Goal: Task Accomplishment & Management: Manage account settings

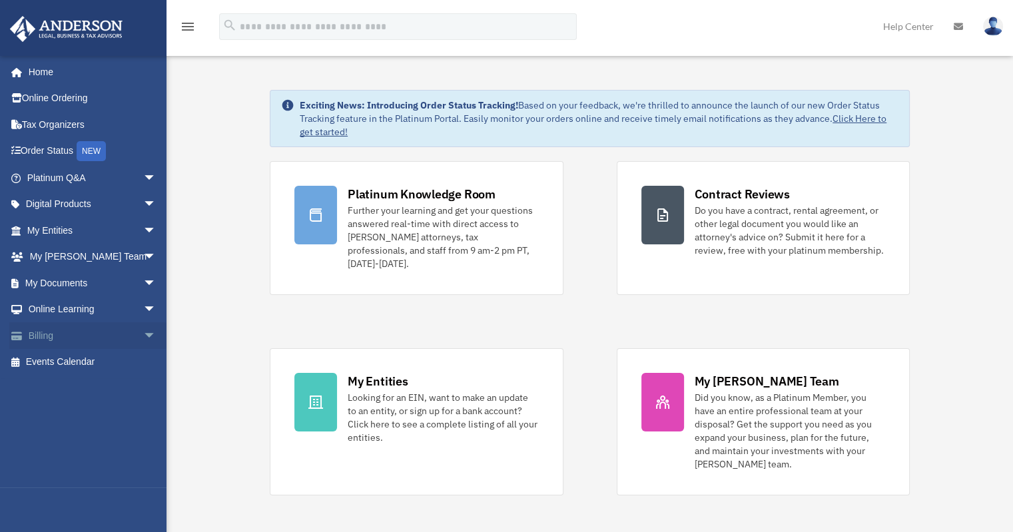
click at [72, 337] on link "Billing arrow_drop_down" at bounding box center [92, 335] width 167 height 27
click at [143, 332] on span "arrow_drop_down" at bounding box center [156, 335] width 27 height 27
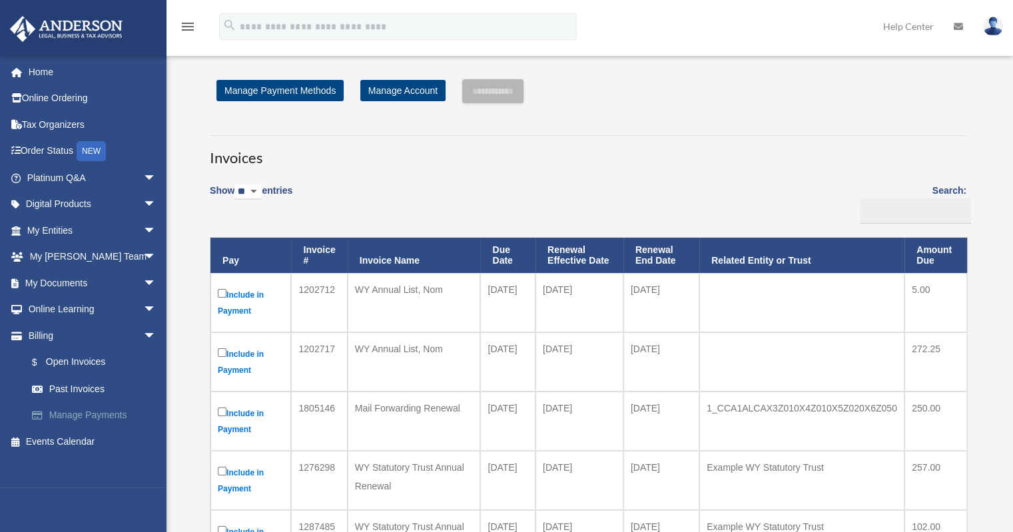
click at [69, 417] on link "Manage Payments" at bounding box center [98, 415] width 158 height 27
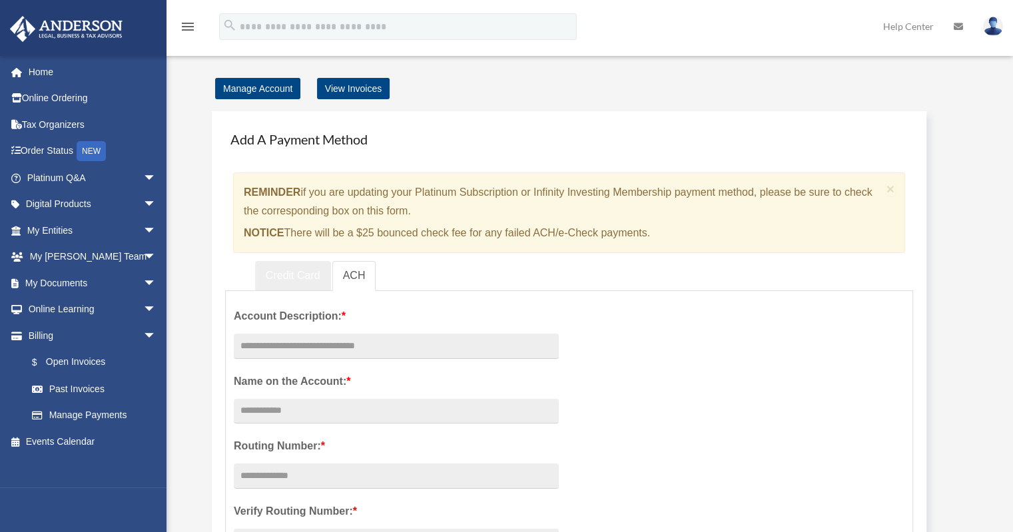
click at [288, 282] on link "Credit Card" at bounding box center [293, 276] width 76 height 30
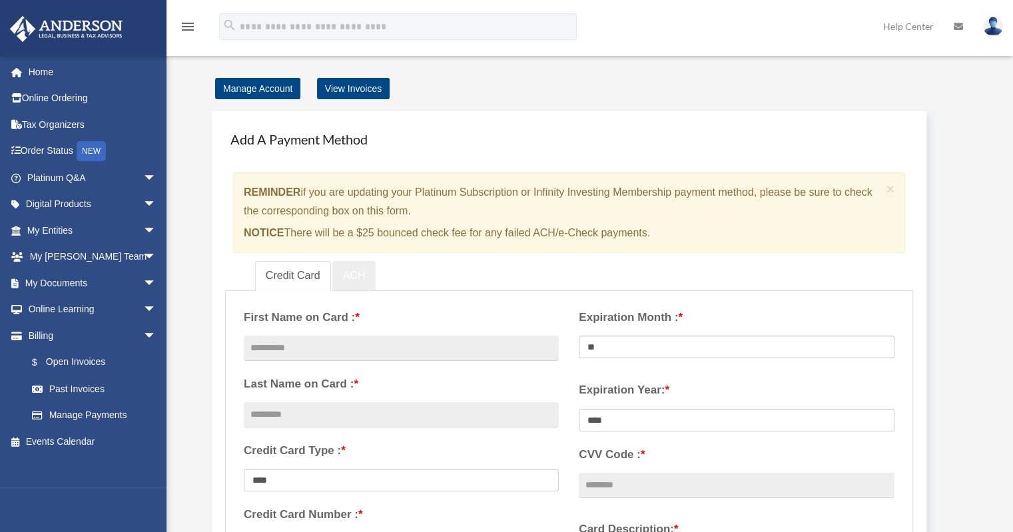
click at [357, 276] on link "ACH" at bounding box center [354, 276] width 44 height 30
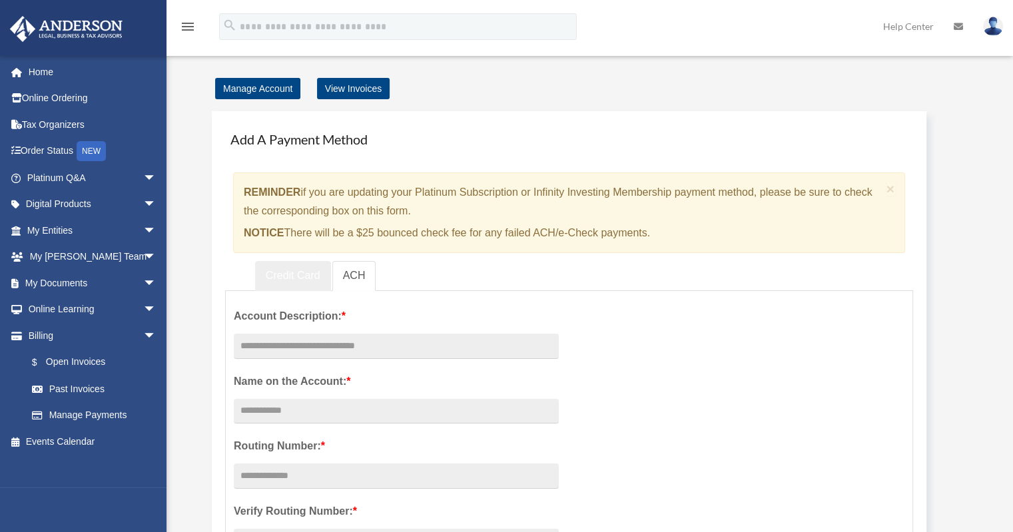
drag, startPoint x: 302, startPoint y: 283, endPoint x: 342, endPoint y: 278, distance: 40.3
click at [301, 284] on link "Credit Card" at bounding box center [293, 276] width 76 height 30
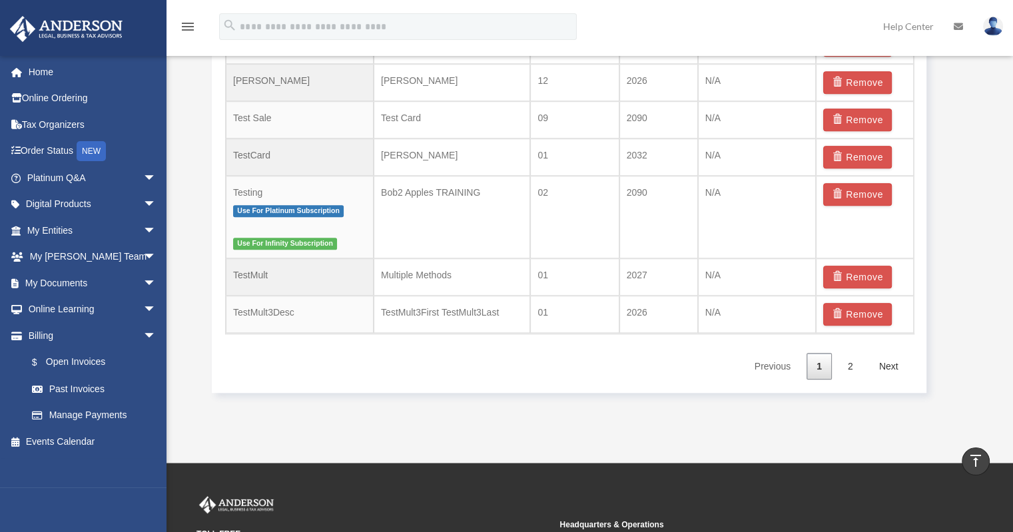
scroll to position [866, 0]
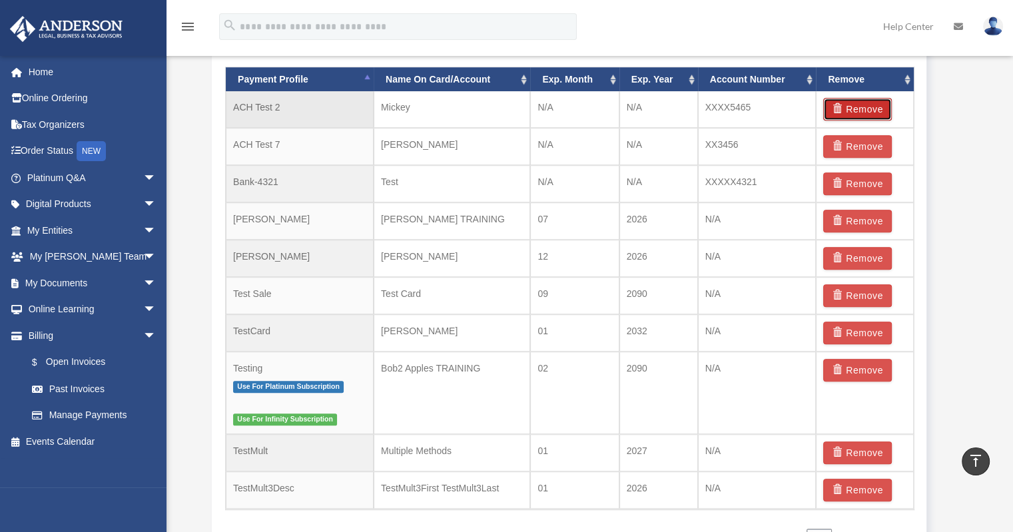
click at [876, 109] on button "Remove" at bounding box center [857, 109] width 69 height 23
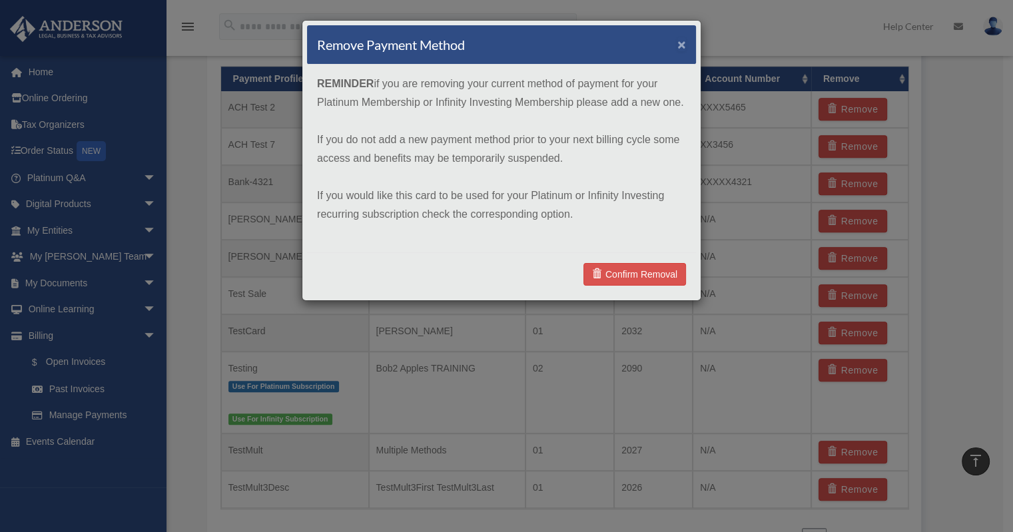
click at [681, 39] on button "×" at bounding box center [681, 44] width 9 height 14
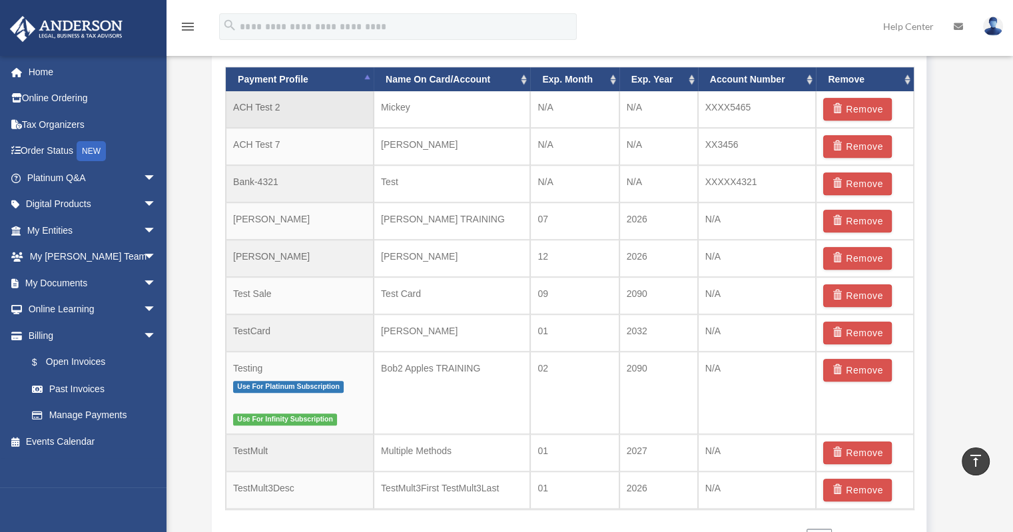
click at [250, 115] on td "ACH Test 2" at bounding box center [300, 109] width 148 height 37
drag, startPoint x: 407, startPoint y: 111, endPoint x: 375, endPoint y: 110, distance: 32.0
click at [375, 110] on td "Mickey" at bounding box center [452, 109] width 156 height 37
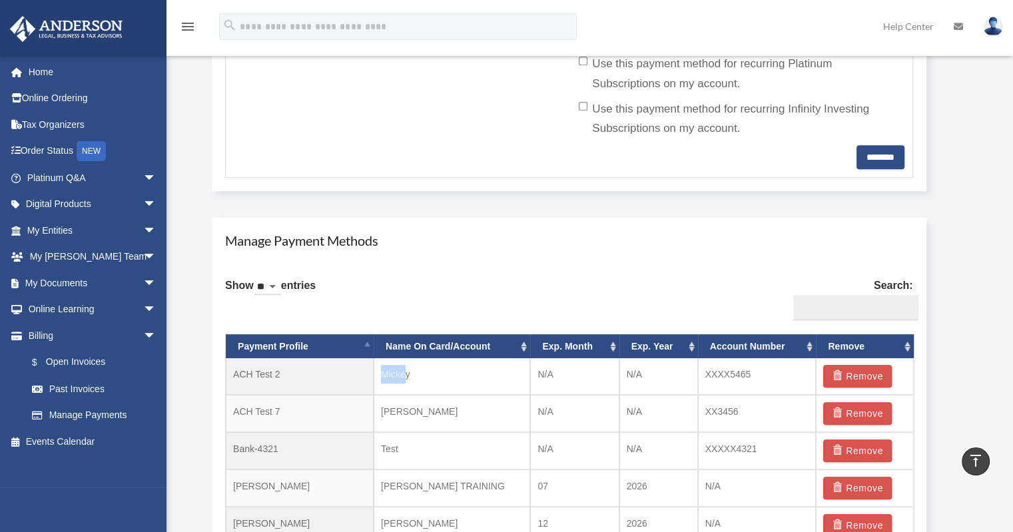
scroll to position [599, 0]
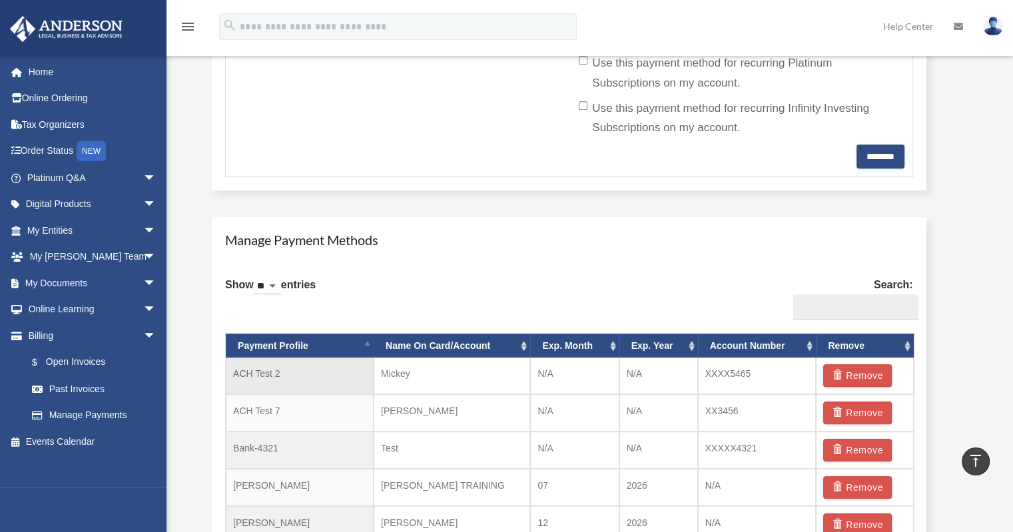
click at [435, 369] on td "Mickey" at bounding box center [452, 376] width 156 height 37
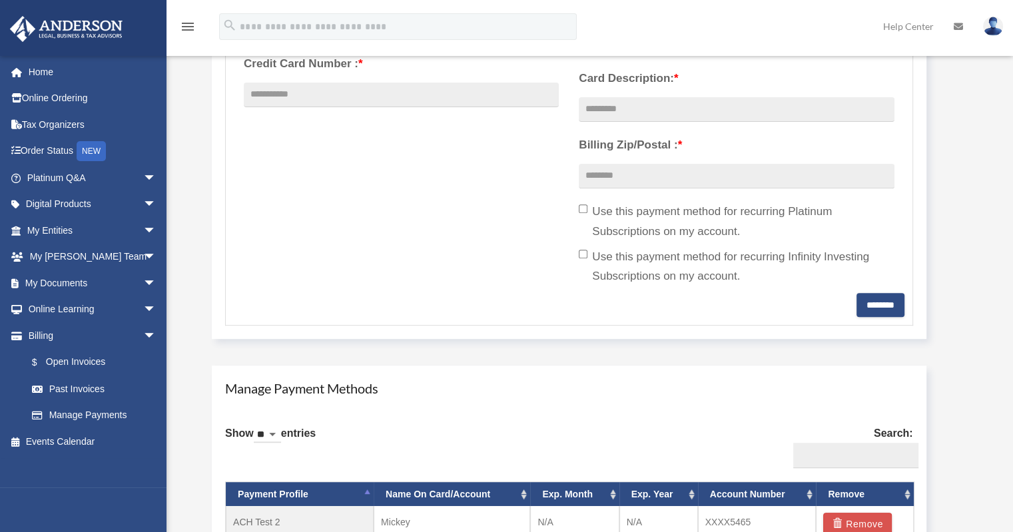
scroll to position [666, 0]
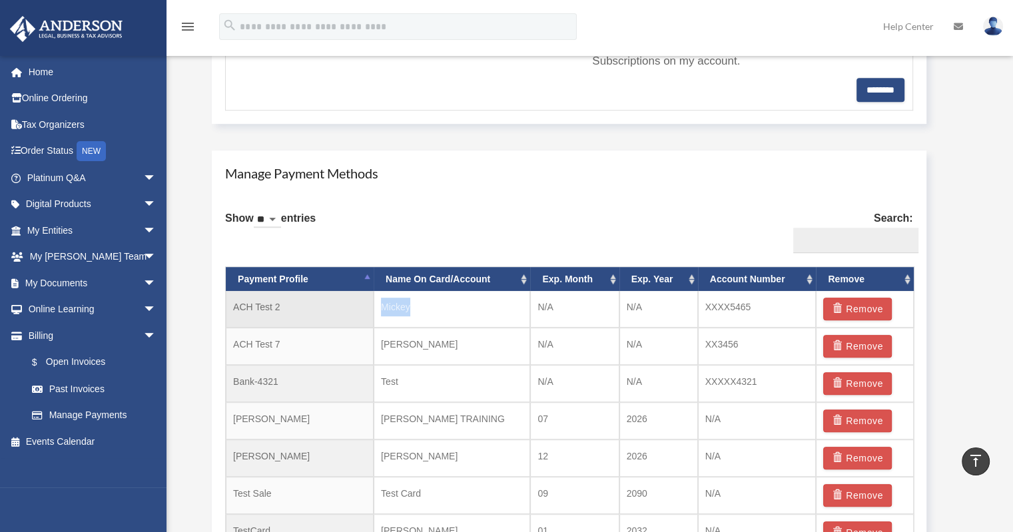
drag, startPoint x: 416, startPoint y: 308, endPoint x: 373, endPoint y: 308, distance: 42.6
click at [374, 308] on td "Mickey" at bounding box center [452, 309] width 156 height 37
click at [401, 310] on td "Mickey" at bounding box center [452, 309] width 156 height 37
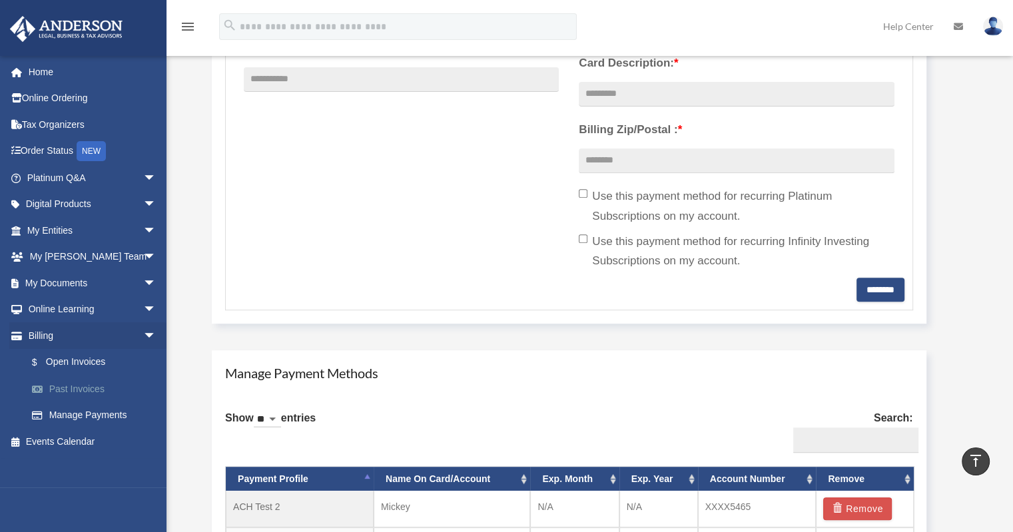
click at [92, 387] on link "Past Invoices" at bounding box center [98, 389] width 158 height 27
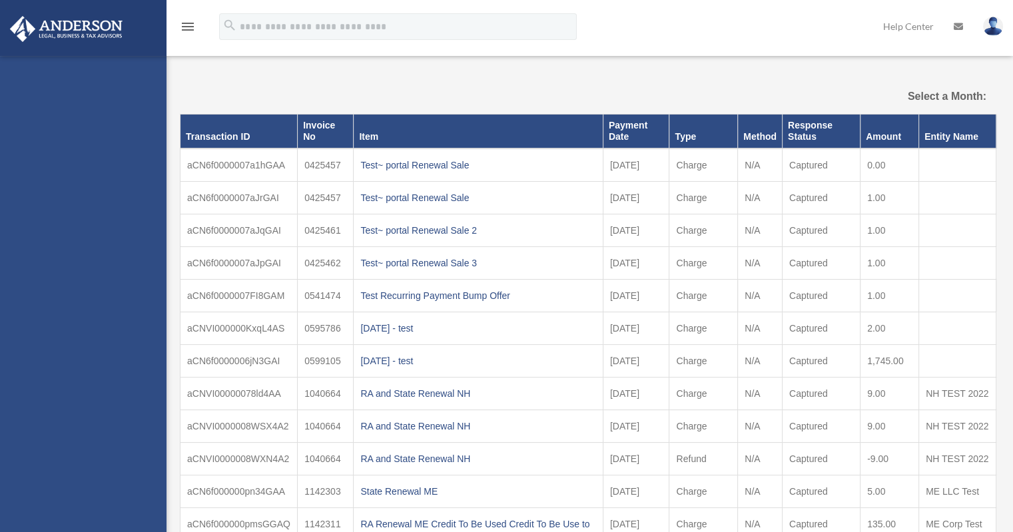
select select
